Goal: Find contact information: Find contact information

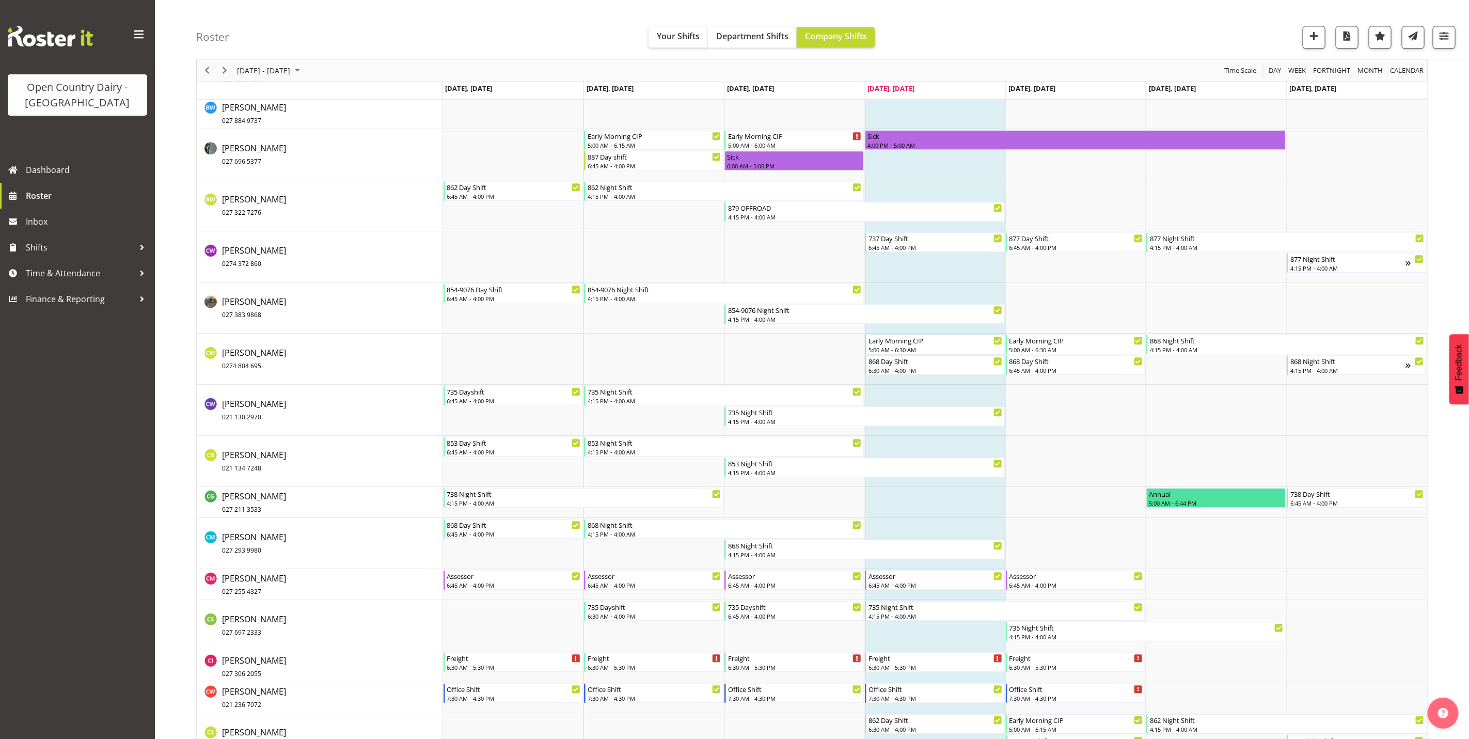
scroll to position [1937, 0]
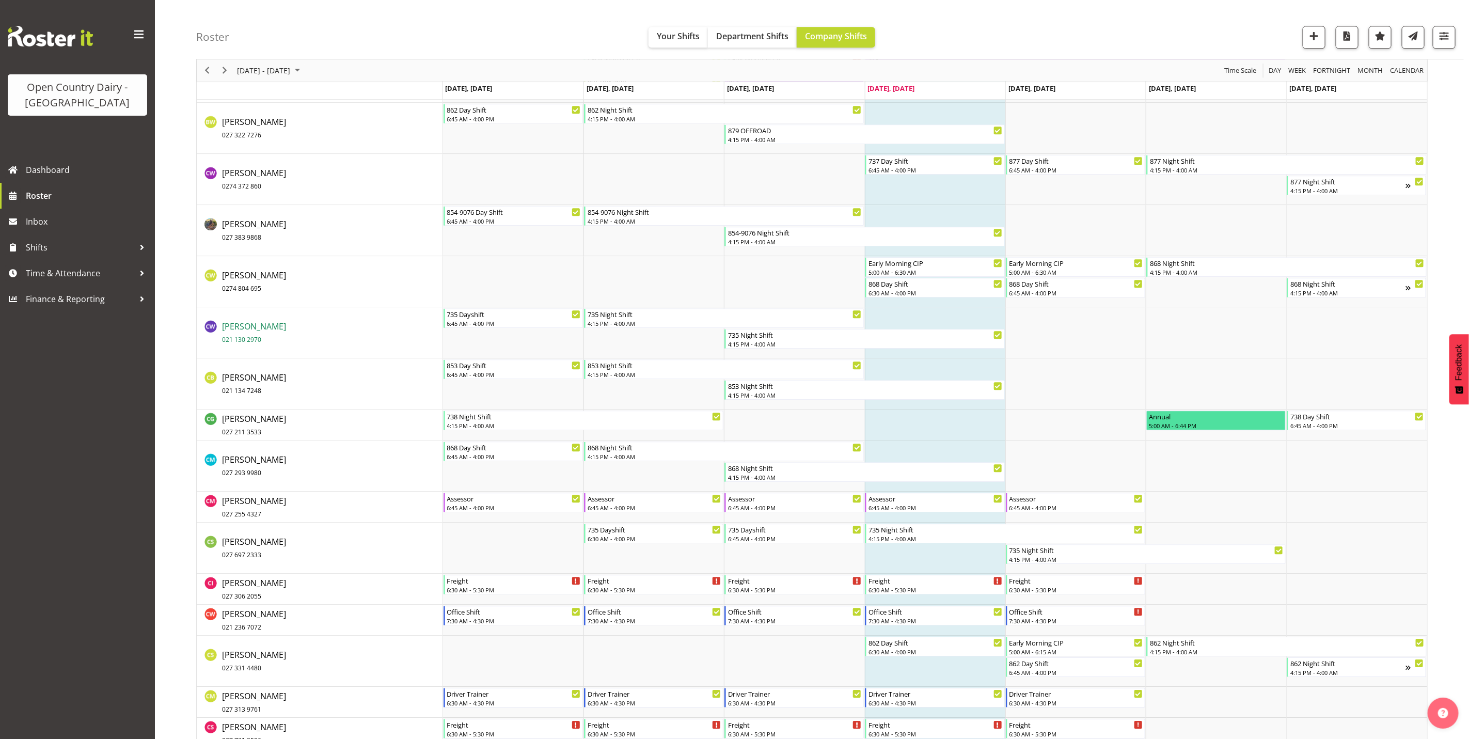
click at [252, 325] on span "[PERSON_NAME] 021 130 2970" at bounding box center [254, 333] width 64 height 24
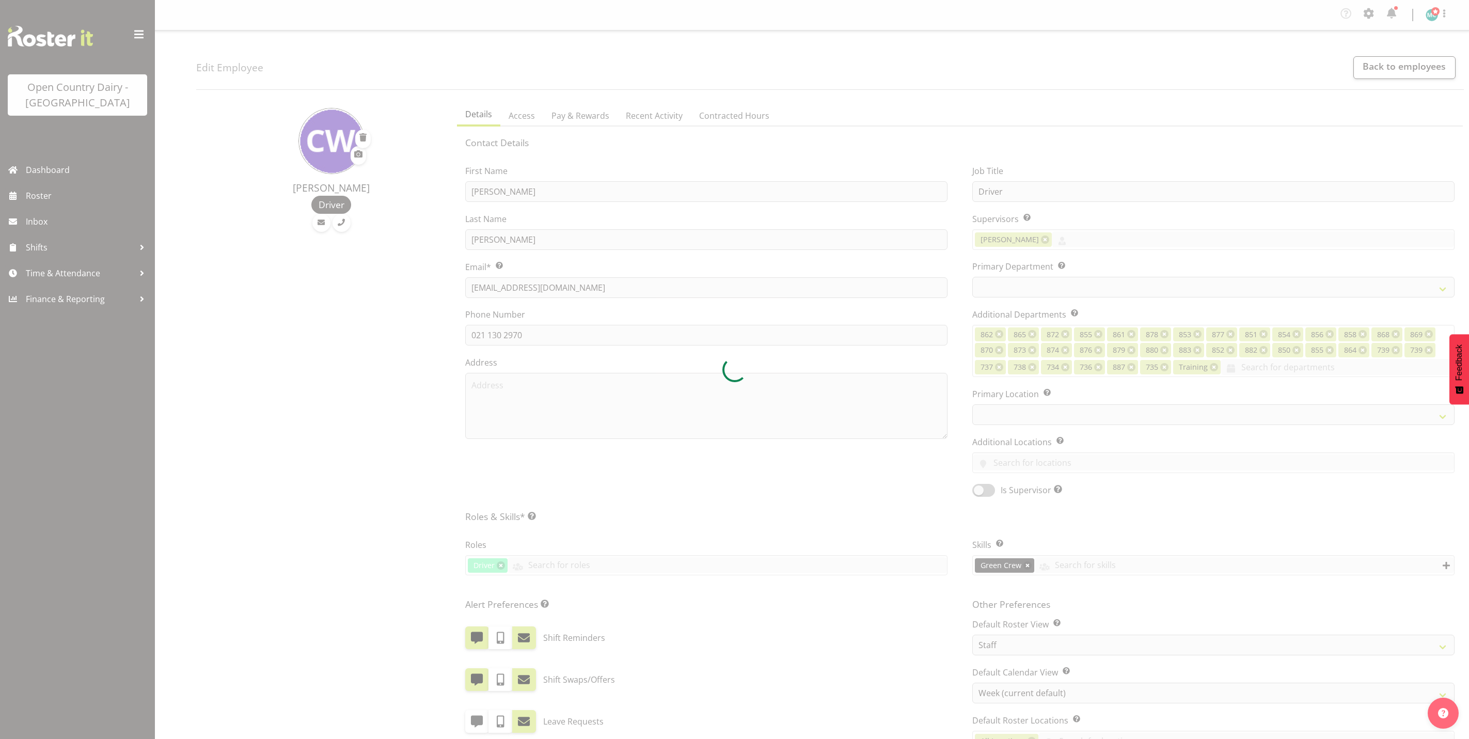
select select "TimelineWeek"
select select "909"
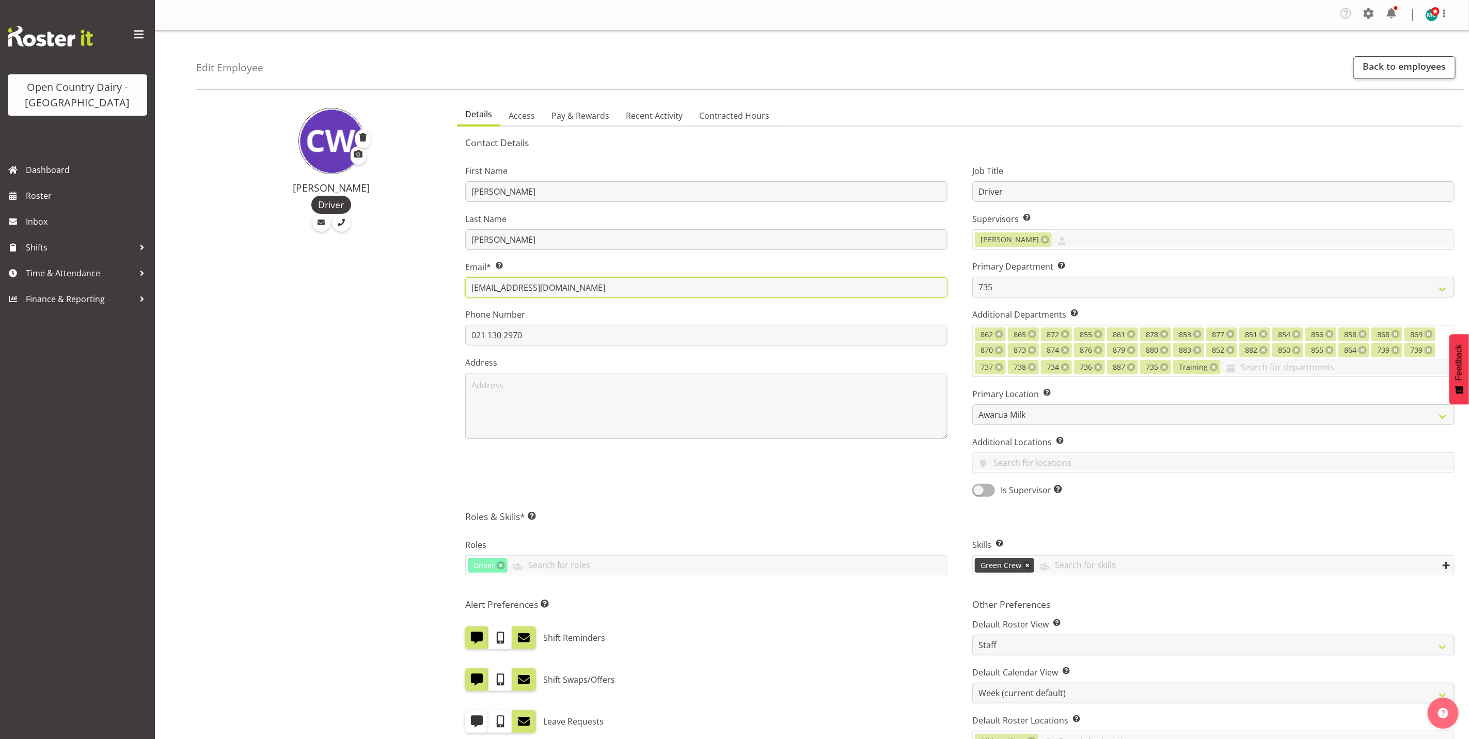
click at [468, 282] on input "[EMAIL_ADDRESS][DOMAIN_NAME]" at bounding box center [706, 287] width 482 height 21
drag, startPoint x: 471, startPoint y: 285, endPoint x: 588, endPoint y: 286, distance: 116.7
click at [588, 286] on input "[EMAIL_ADDRESS][DOMAIN_NAME]" at bounding box center [706, 287] width 482 height 21
